Goal: Book appointment/travel/reservation

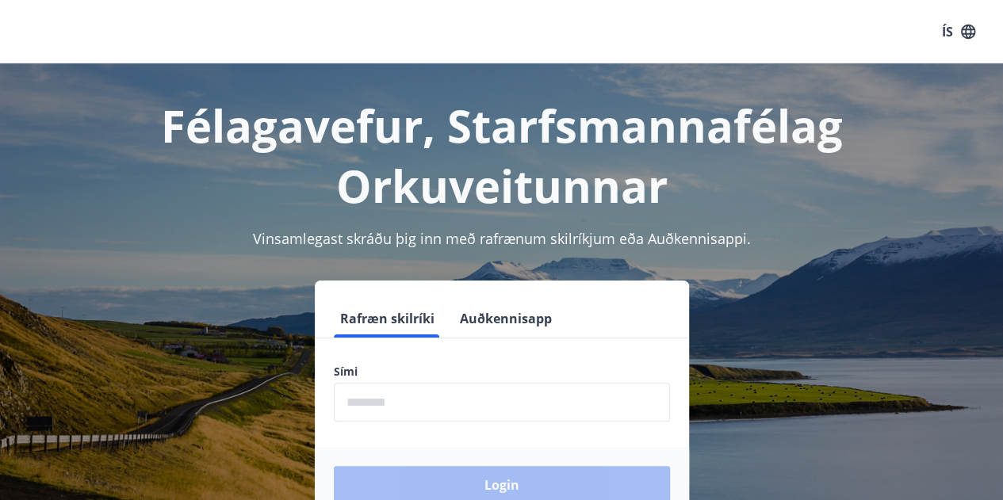
click at [387, 408] on input "phone" at bounding box center [502, 402] width 336 height 39
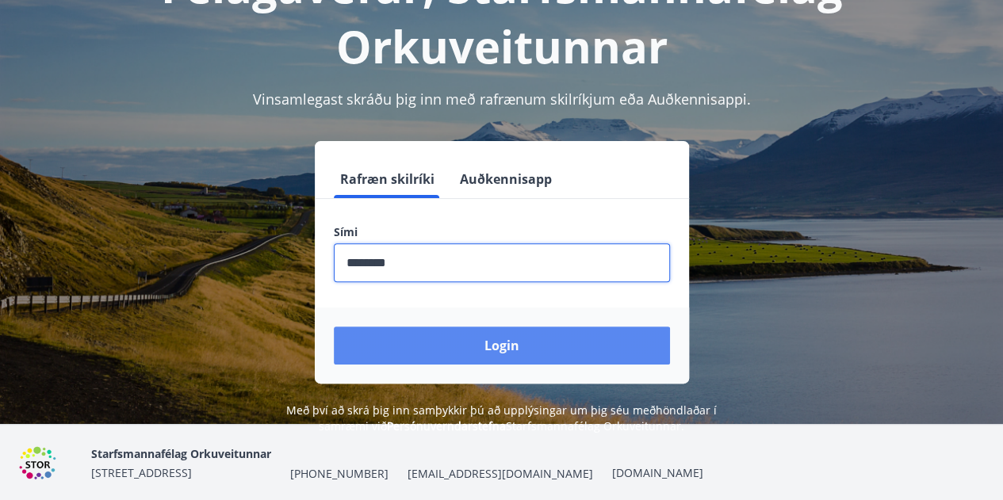
scroll to position [159, 0]
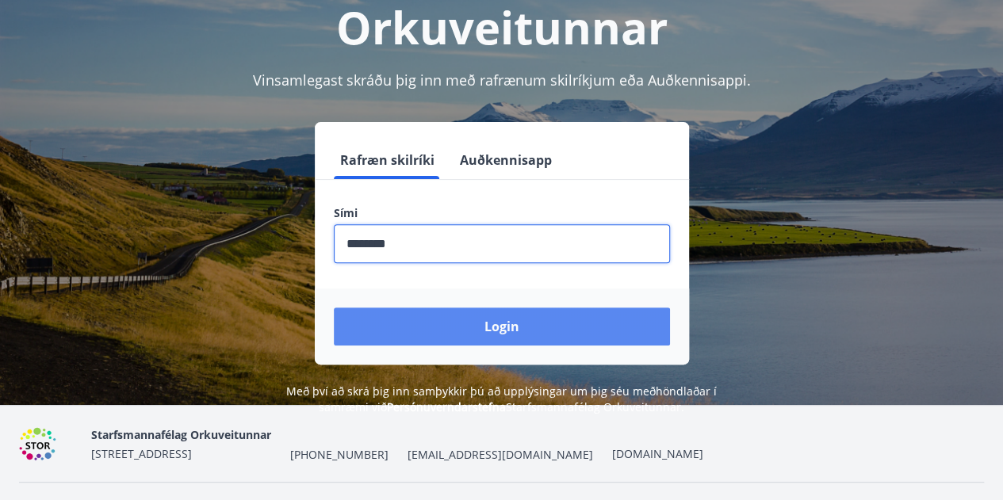
type input "********"
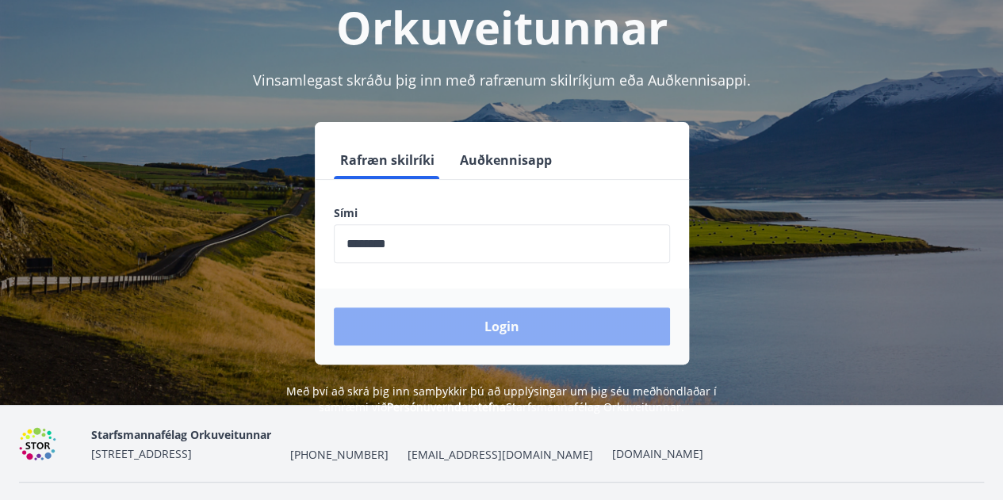
click at [423, 335] on button "Login" at bounding box center [502, 327] width 336 height 38
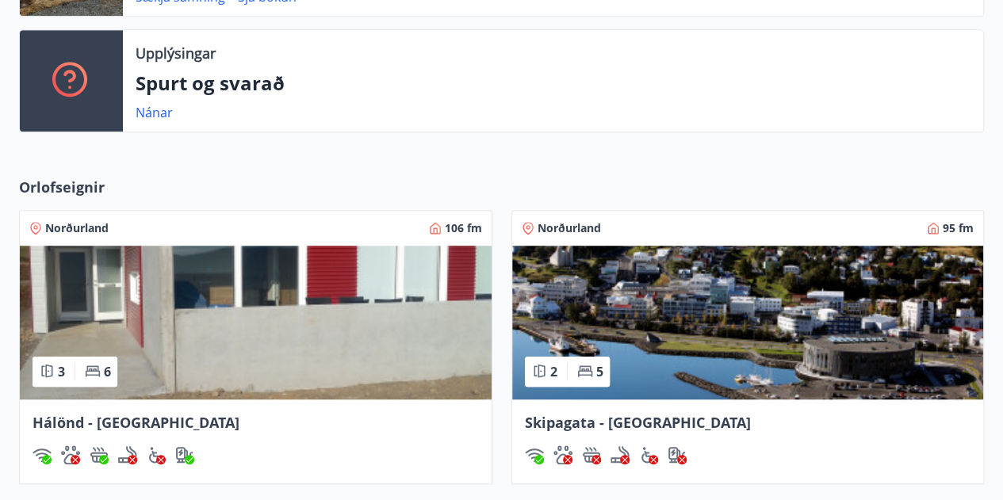
scroll to position [634, 0]
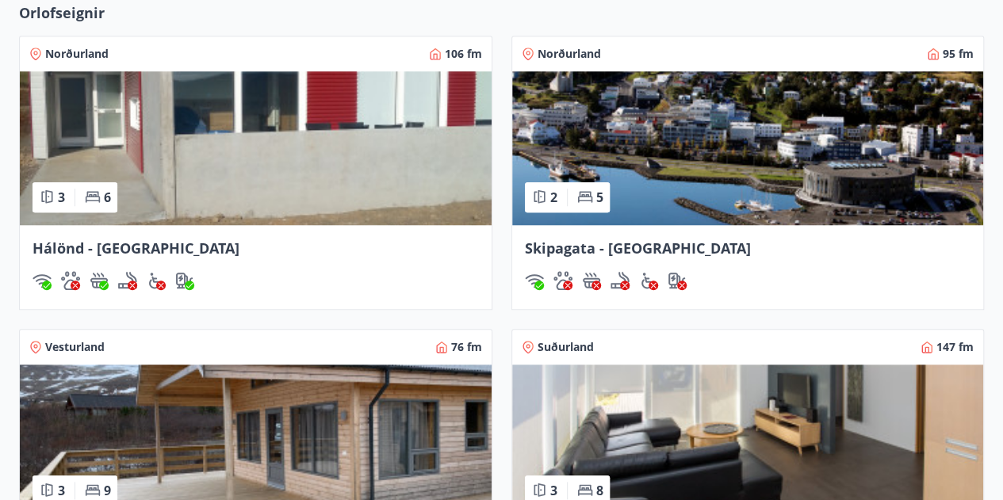
click at [730, 156] on img at bounding box center [748, 148] width 472 height 154
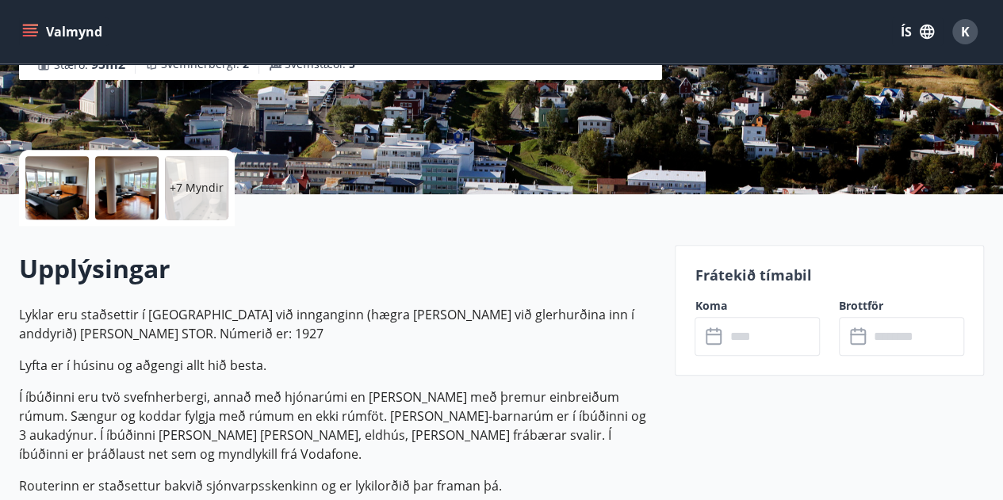
scroll to position [396, 0]
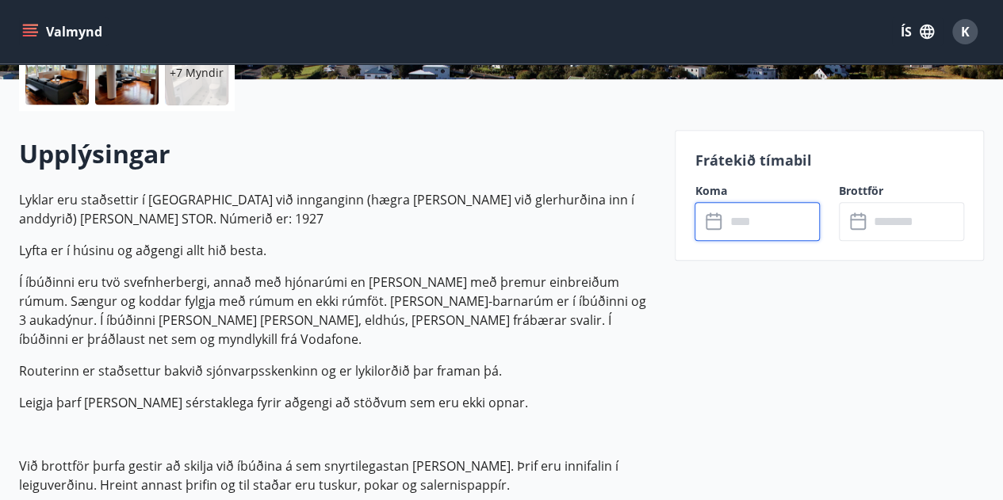
click at [758, 220] on input "text" at bounding box center [772, 221] width 95 height 39
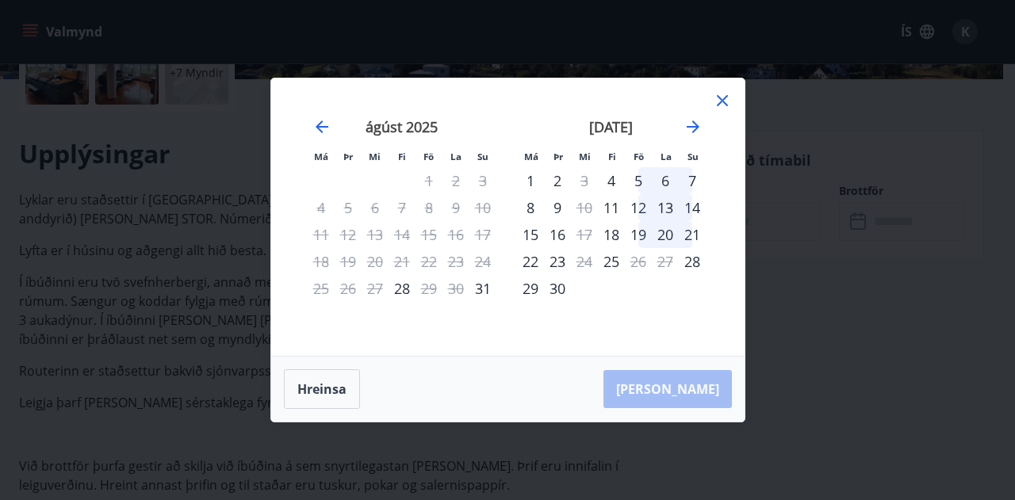
click at [135, 252] on div "Má Þr Mi Fi Fö La Su Má Þr Mi Fi Fö La Su júlí 2025 1 2 3 4 5 6 7 8 9 10 11 12 …" at bounding box center [507, 250] width 1015 height 500
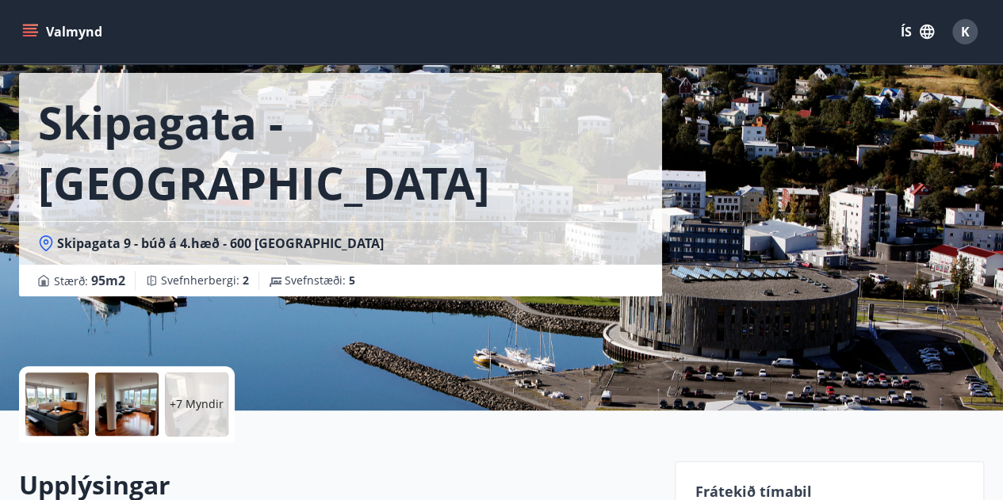
scroll to position [0, 0]
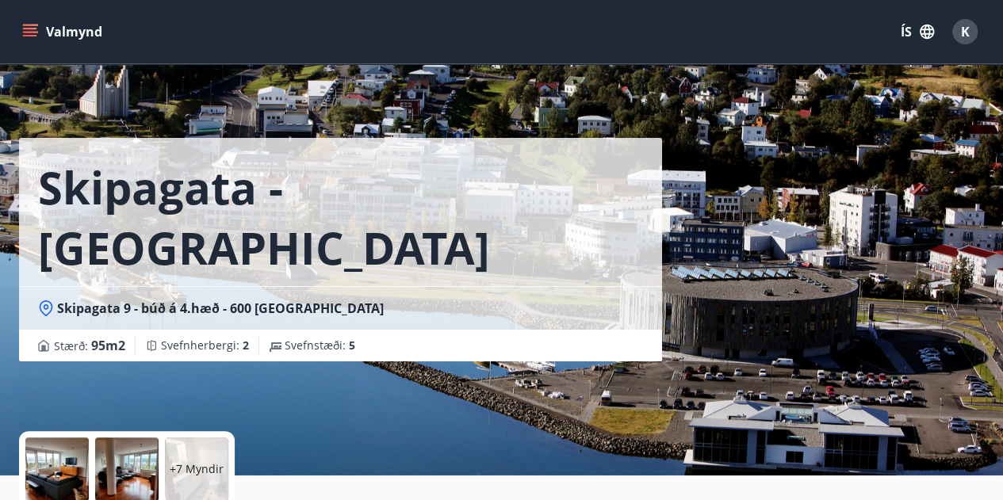
click at [89, 17] on div "Valmynd ÍS K" at bounding box center [501, 32] width 965 height 38
click at [79, 41] on button "Valmynd" at bounding box center [64, 31] width 90 height 29
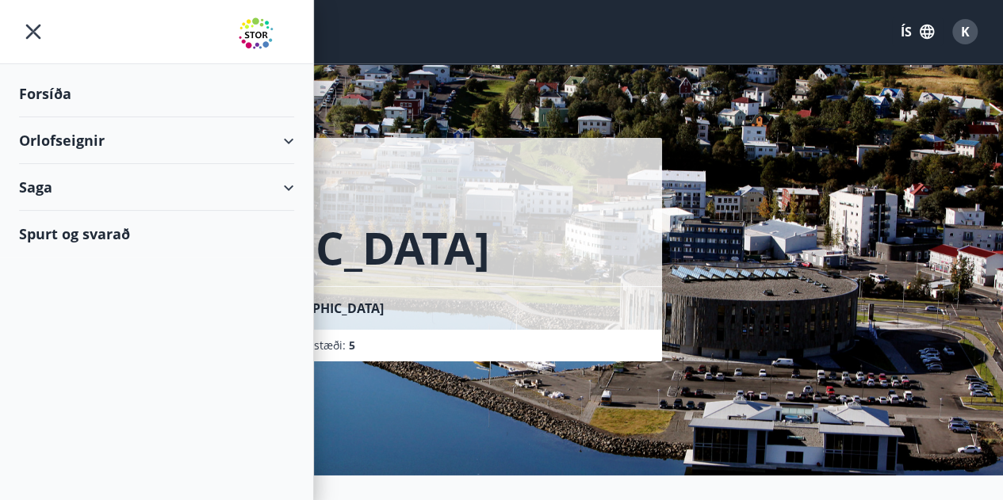
click at [63, 124] on div "Orlofseignir" at bounding box center [156, 140] width 275 height 47
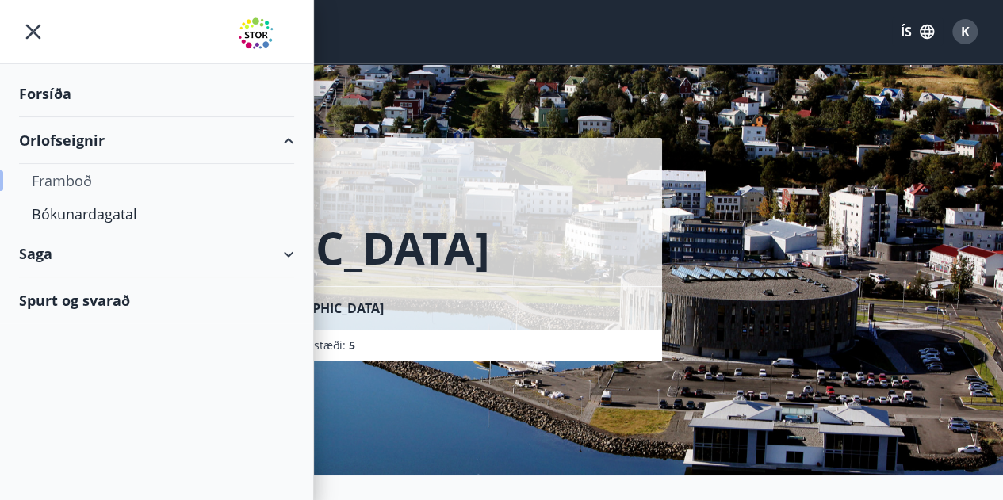
click at [92, 181] on div "Framboð" at bounding box center [157, 180] width 250 height 33
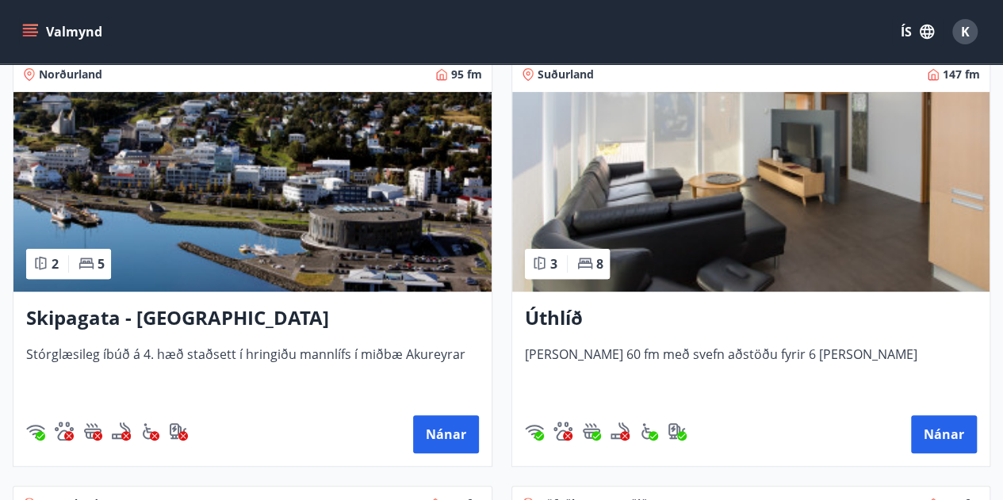
scroll to position [317, 0]
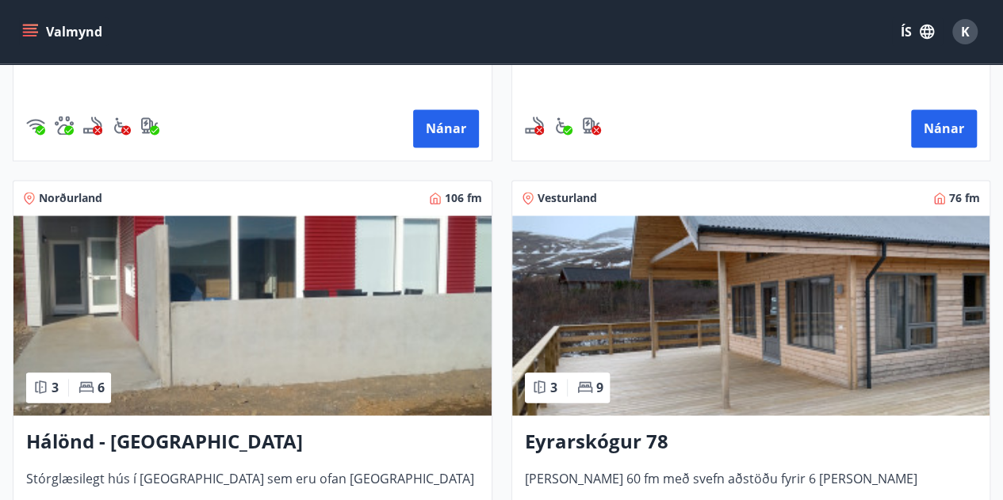
click at [174, 386] on img at bounding box center [252, 316] width 478 height 200
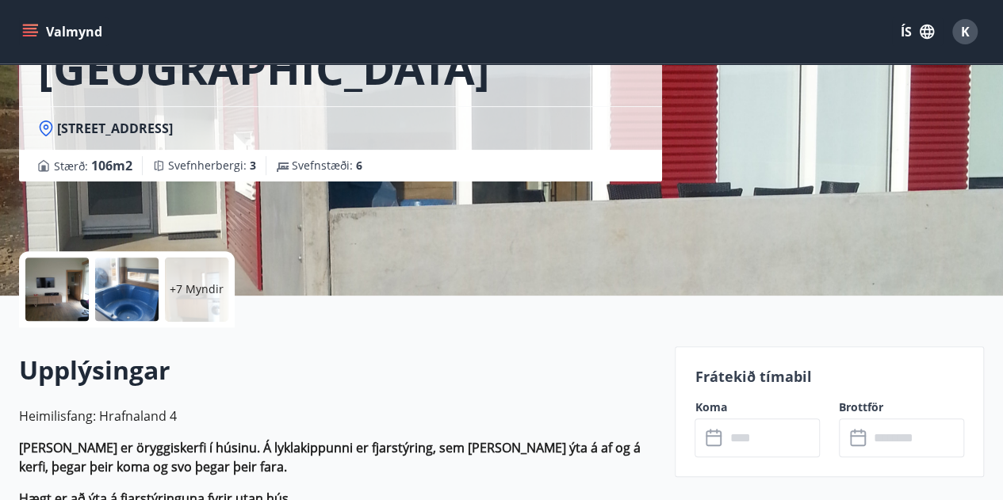
scroll to position [238, 0]
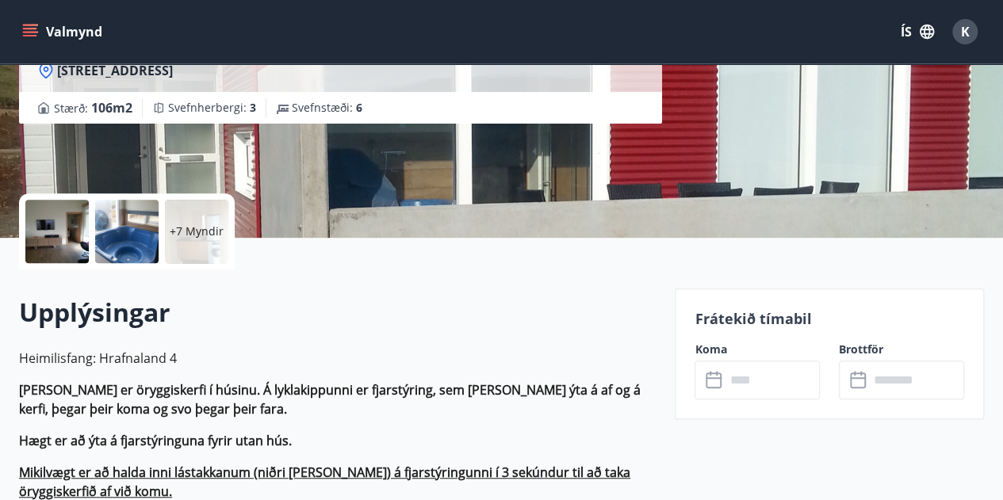
click at [758, 390] on input "text" at bounding box center [772, 380] width 95 height 39
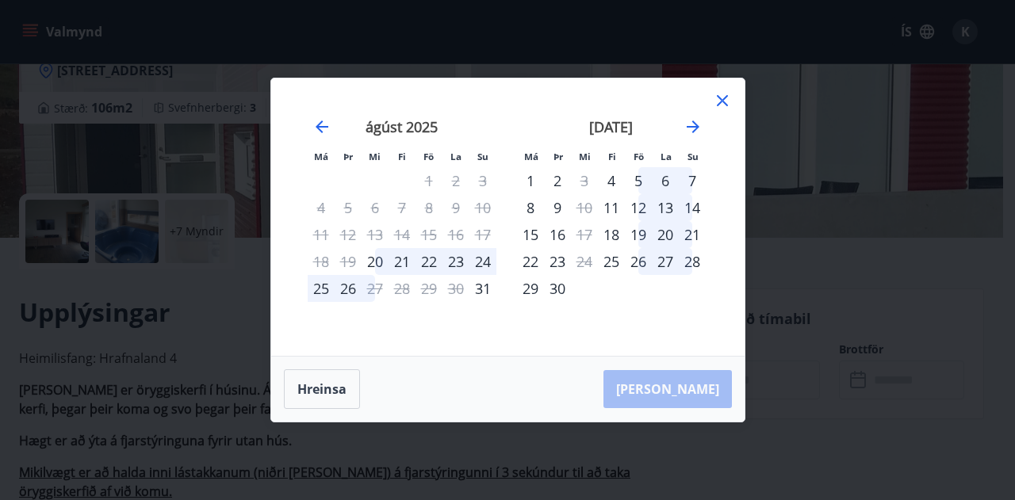
click at [132, 351] on div "Má Þr Mi Fi Fö La Su Má Þr Mi Fi Fö La Su júlí 2025 1 2 3 4 5 6 7 8 9 10 11 12 …" at bounding box center [507, 250] width 1015 height 500
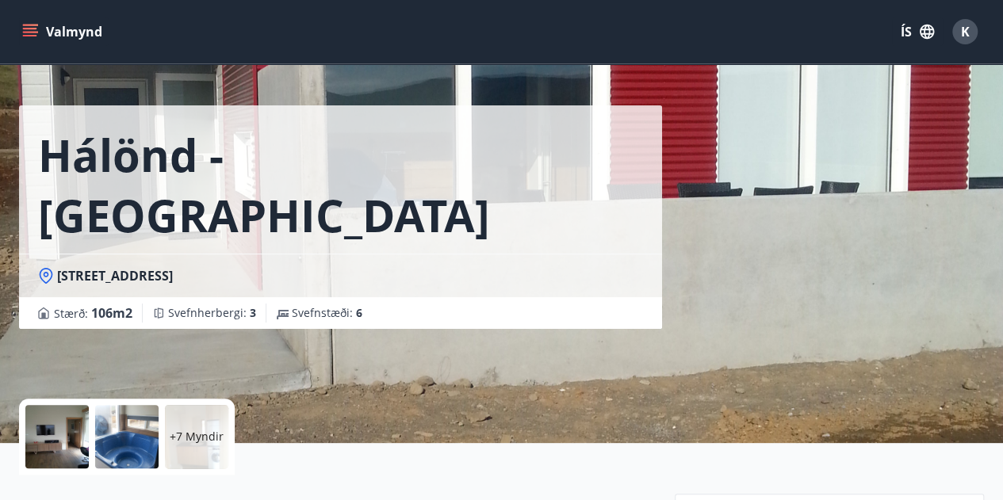
scroll to position [0, 0]
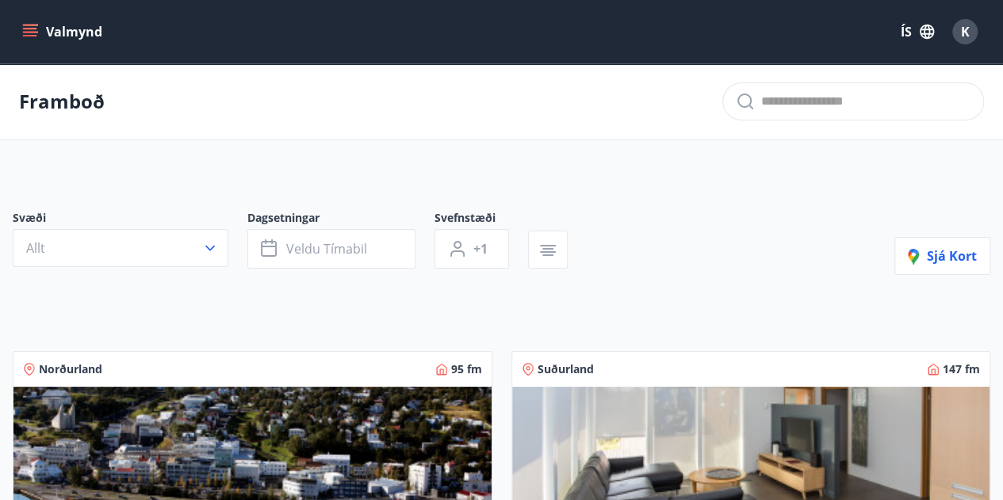
click at [49, 26] on button "Valmynd" at bounding box center [64, 31] width 90 height 29
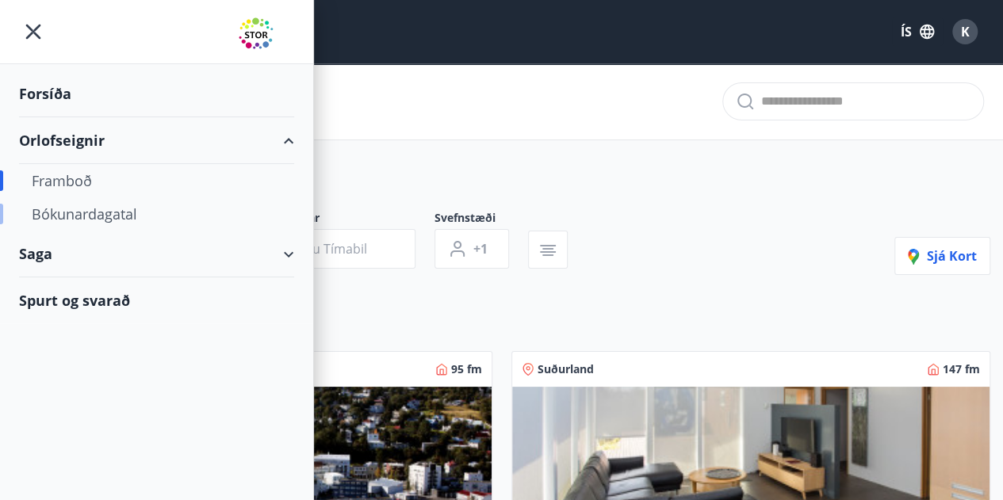
click at [84, 211] on div "Bókunardagatal" at bounding box center [157, 213] width 250 height 33
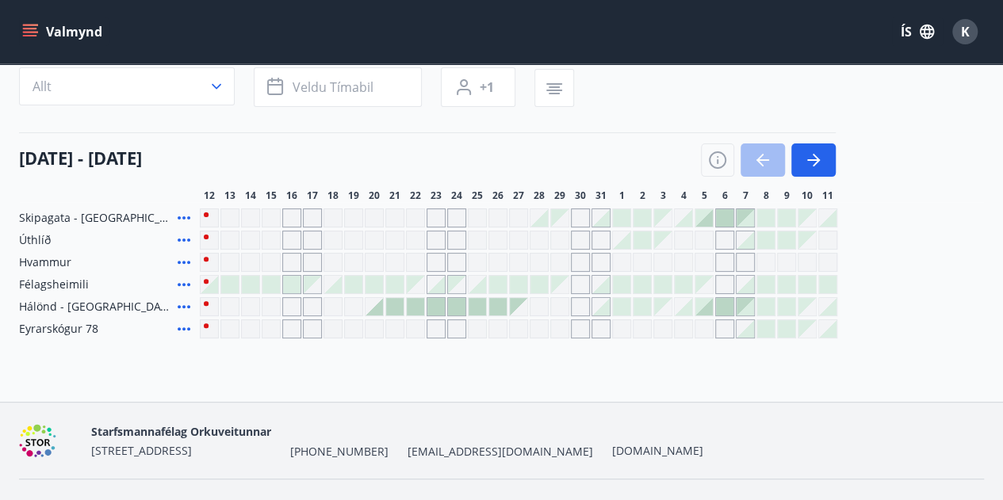
scroll to position [157, 0]
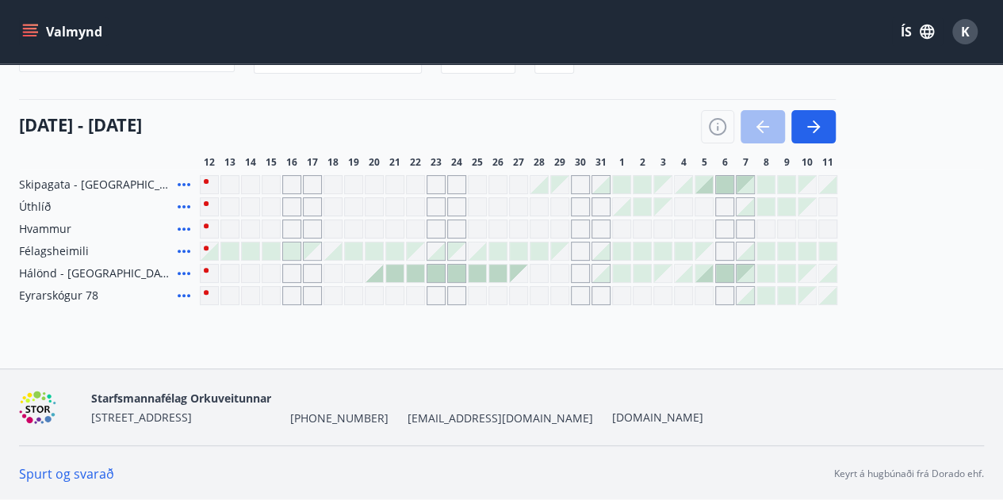
click at [182, 186] on icon at bounding box center [183, 184] width 19 height 19
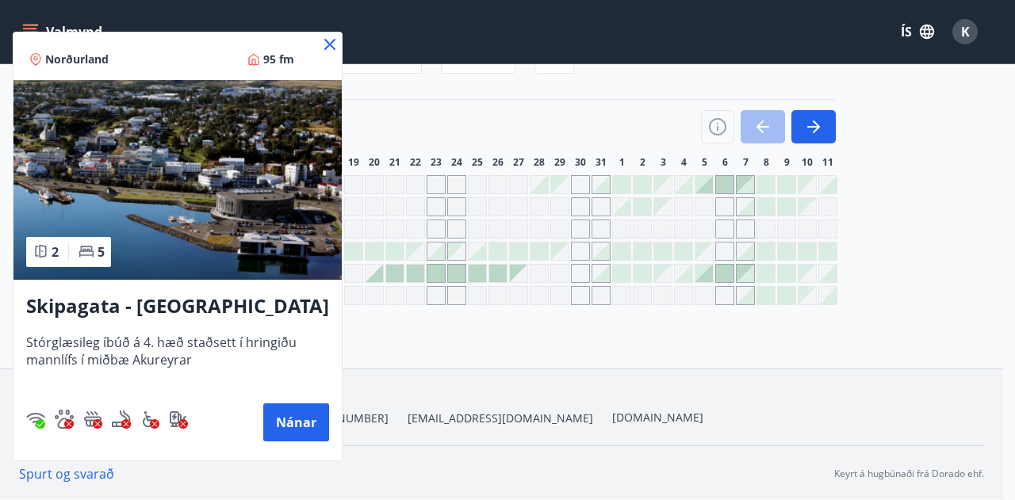
click at [329, 48] on icon at bounding box center [329, 44] width 19 height 19
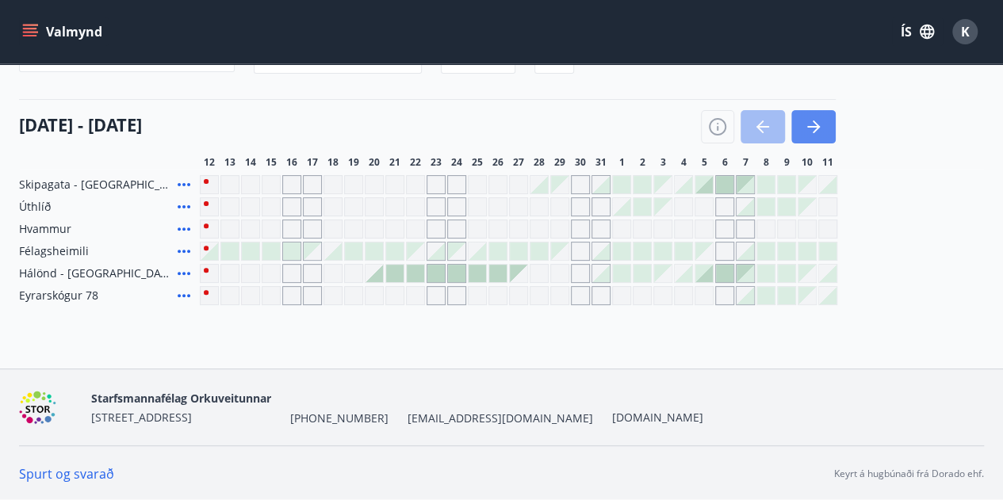
click at [824, 128] on button "button" at bounding box center [813, 126] width 44 height 33
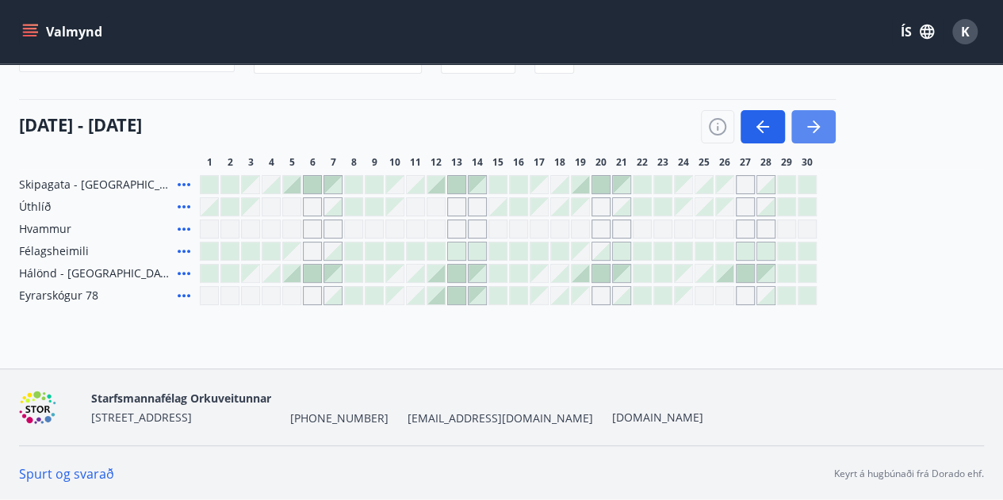
click at [821, 132] on icon "button" at bounding box center [813, 126] width 19 height 19
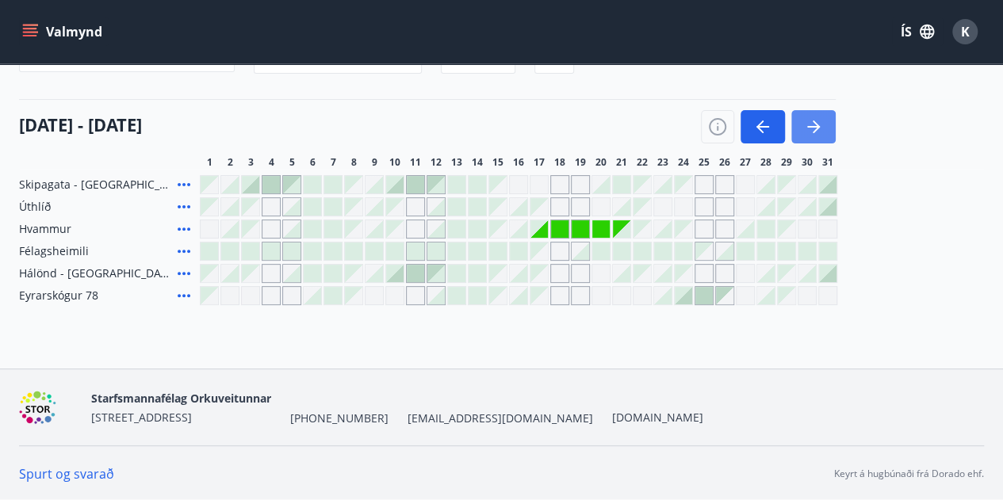
click at [821, 132] on icon "button" at bounding box center [813, 126] width 19 height 19
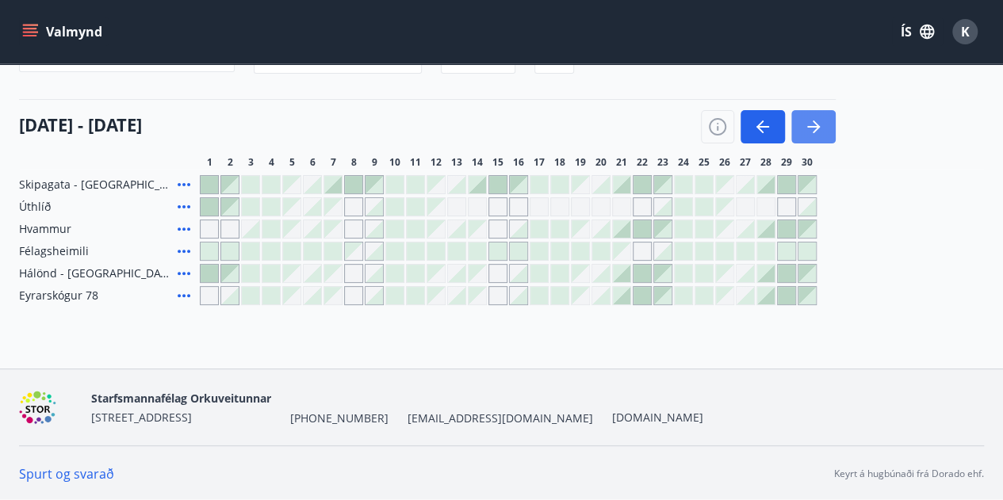
click at [817, 128] on icon "button" at bounding box center [816, 127] width 7 height 13
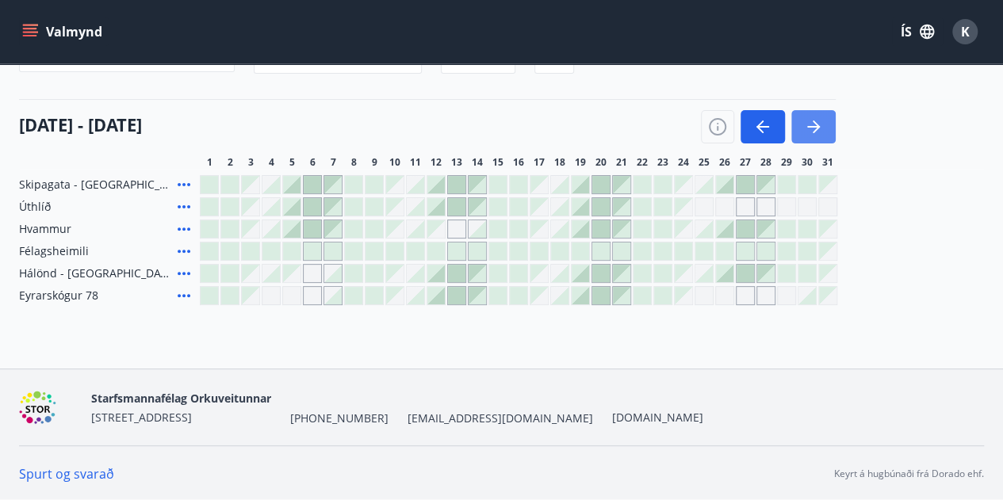
click at [803, 132] on button "button" at bounding box center [813, 126] width 44 height 33
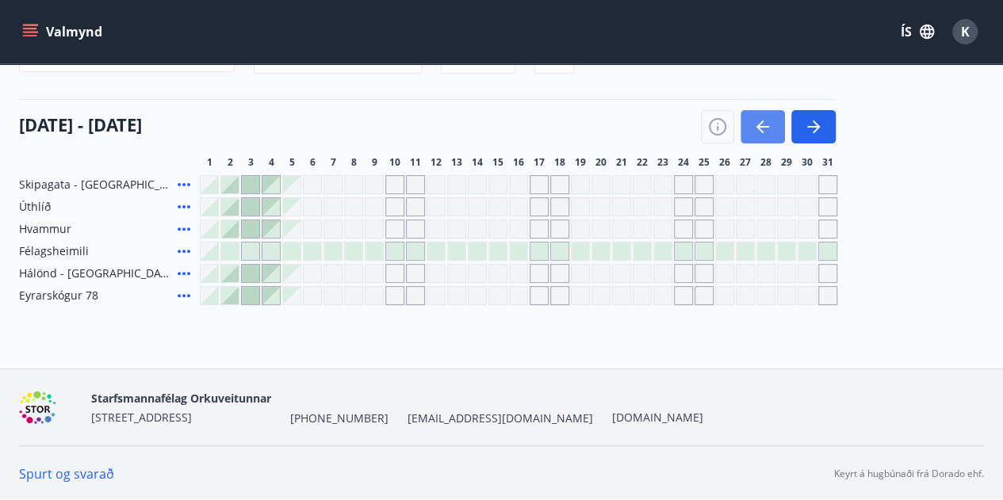
click at [752, 131] on button "button" at bounding box center [763, 126] width 44 height 33
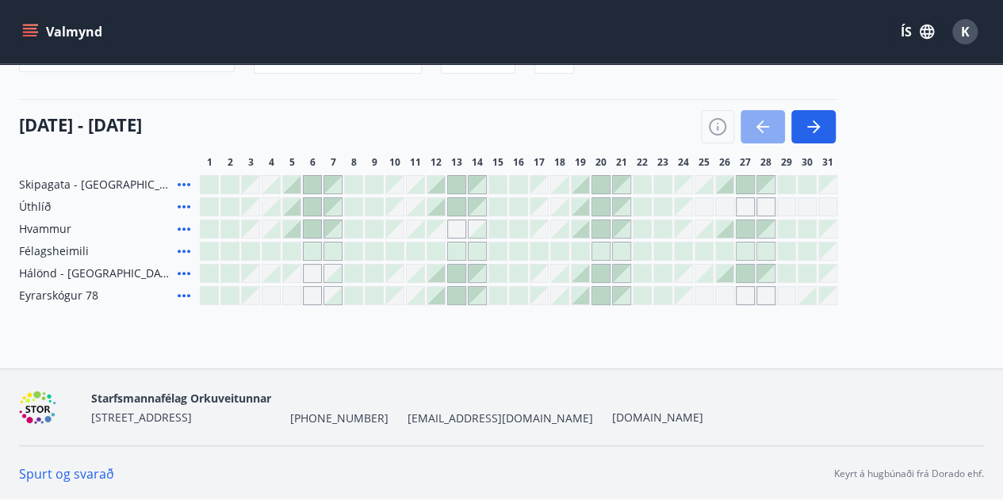
click at [752, 131] on button "button" at bounding box center [763, 126] width 44 height 33
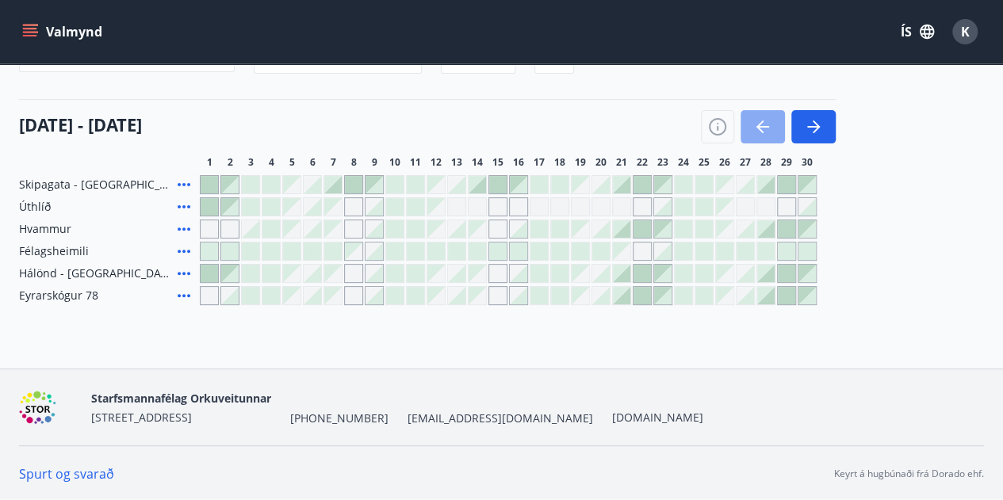
click at [752, 131] on button "button" at bounding box center [763, 126] width 44 height 33
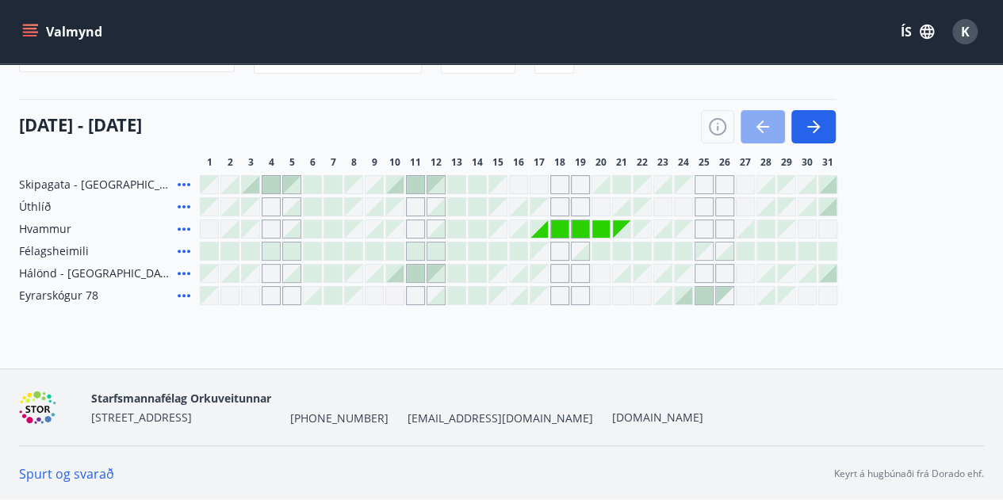
click at [775, 125] on button "button" at bounding box center [763, 126] width 44 height 33
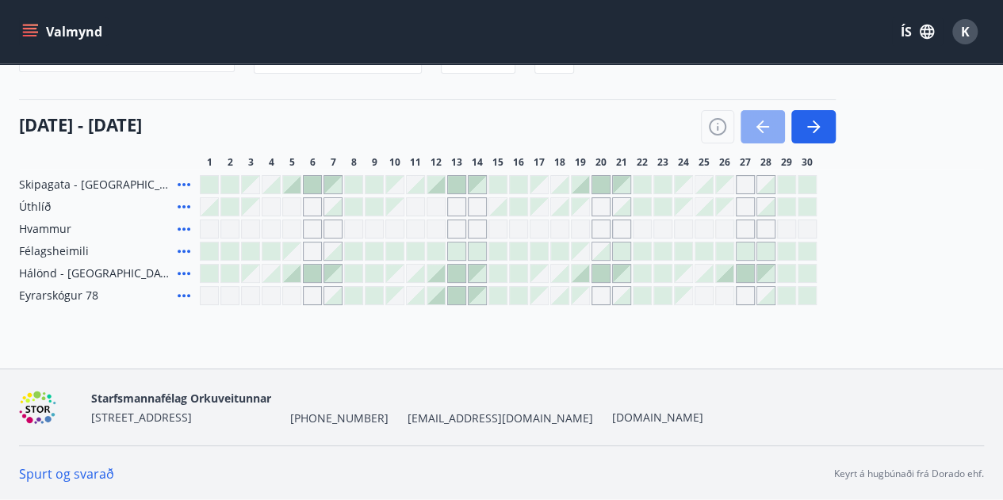
click at [775, 125] on button "button" at bounding box center [763, 126] width 44 height 33
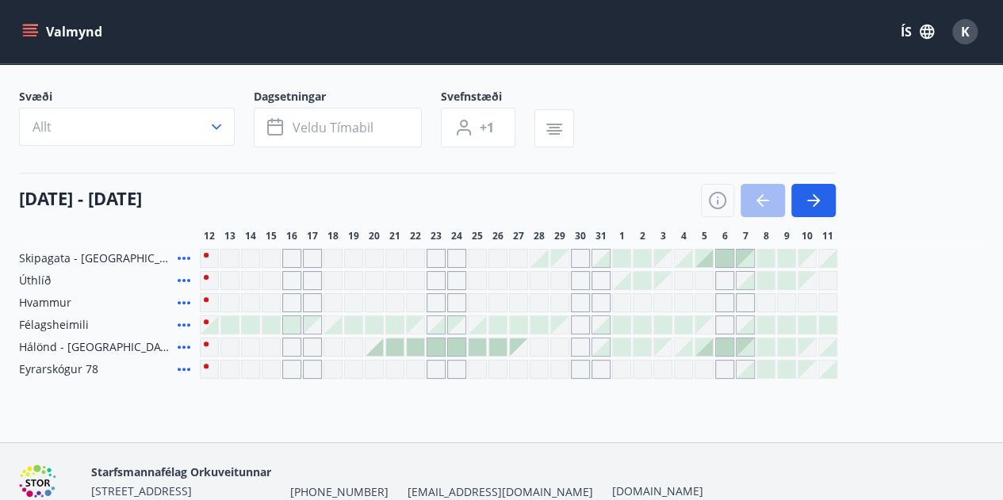
scroll to position [0, 0]
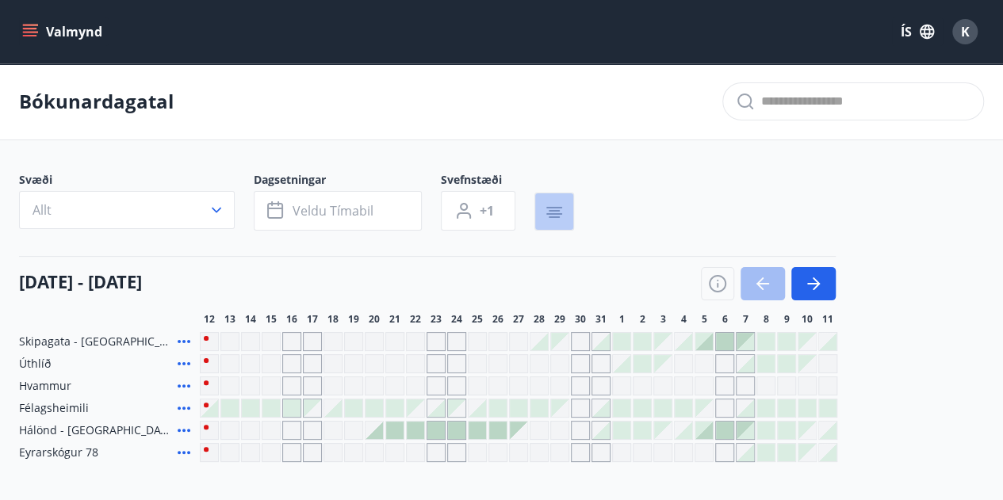
click at [550, 216] on icon "button" at bounding box center [554, 217] width 11 height 2
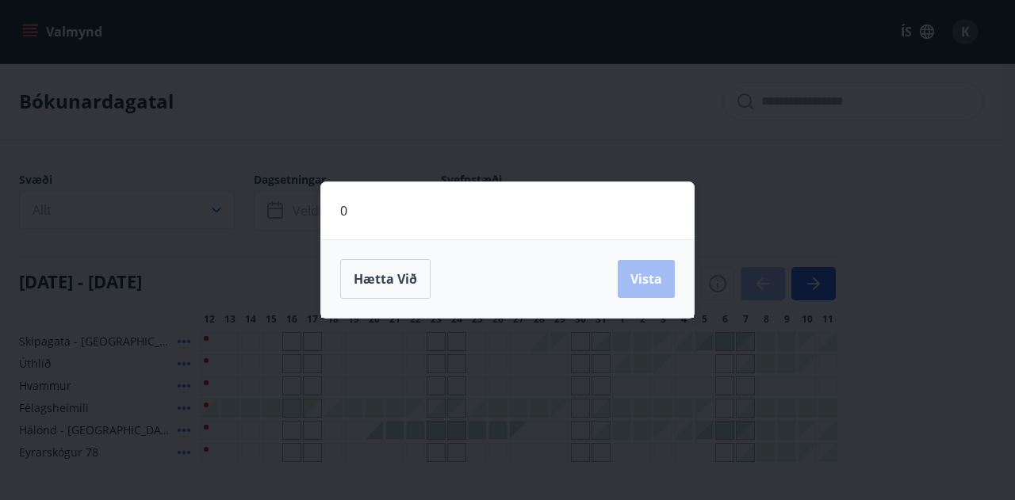
click at [571, 169] on div "0 Hætta við Vista" at bounding box center [507, 250] width 1015 height 500
